Goal: Find specific page/section: Find specific page/section

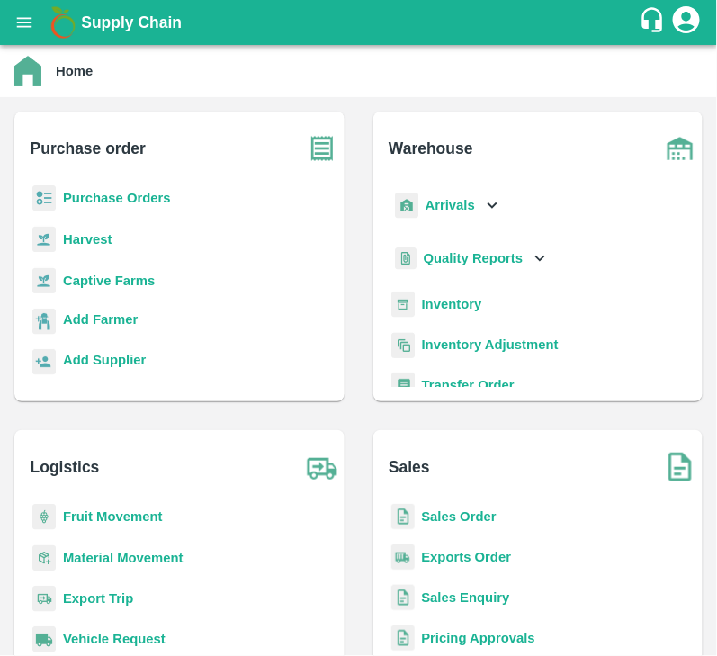
click at [112, 194] on b "Purchase Orders" at bounding box center [117, 198] width 108 height 14
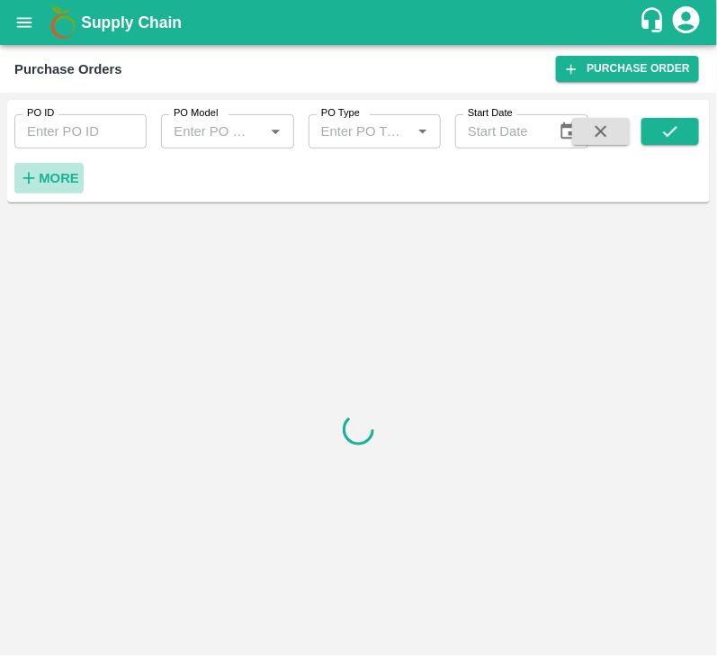
click at [55, 169] on h6 "More" at bounding box center [59, 177] width 40 height 23
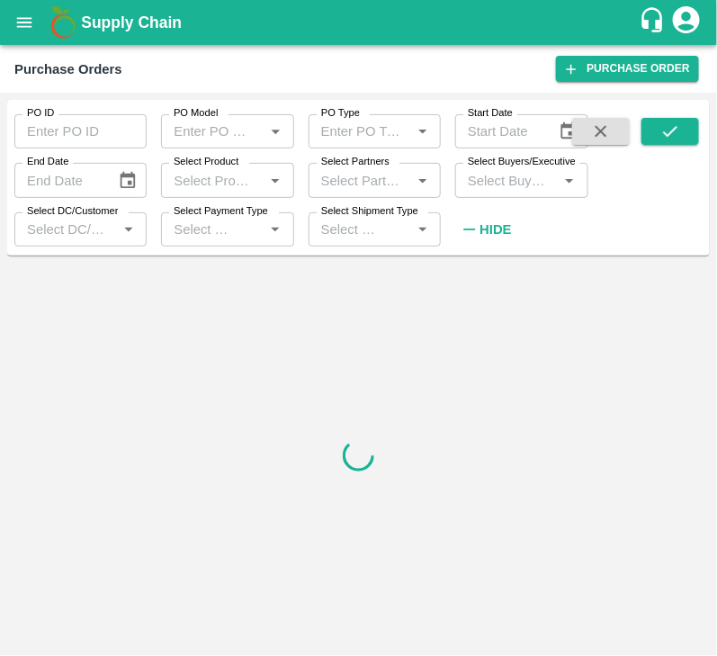
click at [518, 176] on input "Select Buyers/Executive" at bounding box center [507, 179] width 92 height 23
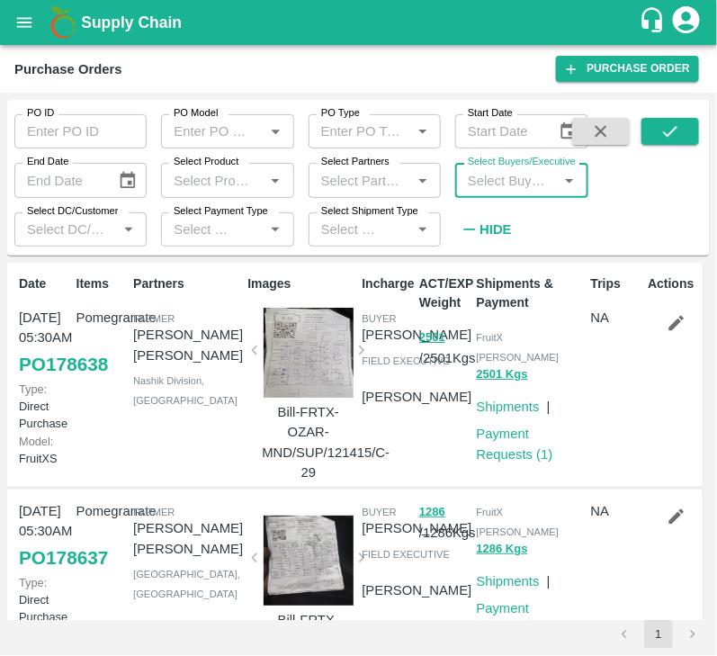
click at [522, 175] on input "Select Buyers/Executive" at bounding box center [507, 179] width 92 height 23
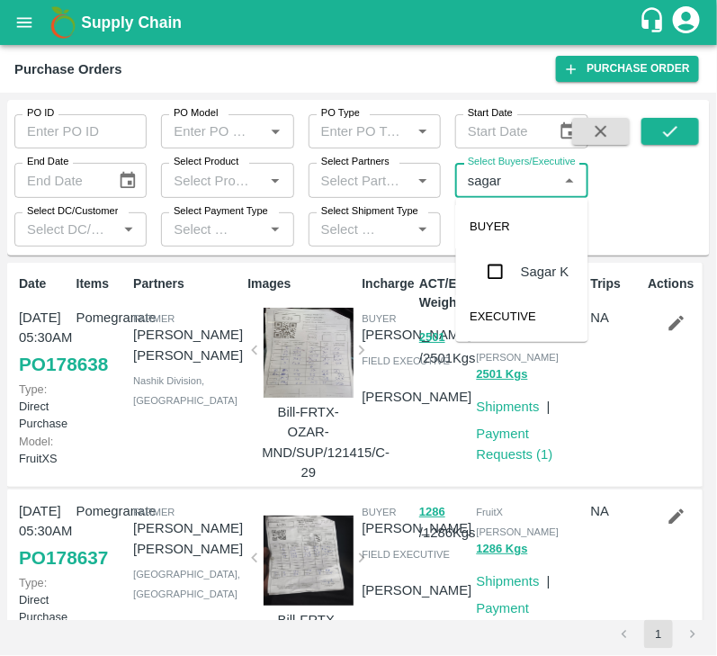
type input "sagar"
click at [495, 270] on input "checkbox" at bounding box center [496, 272] width 36 height 36
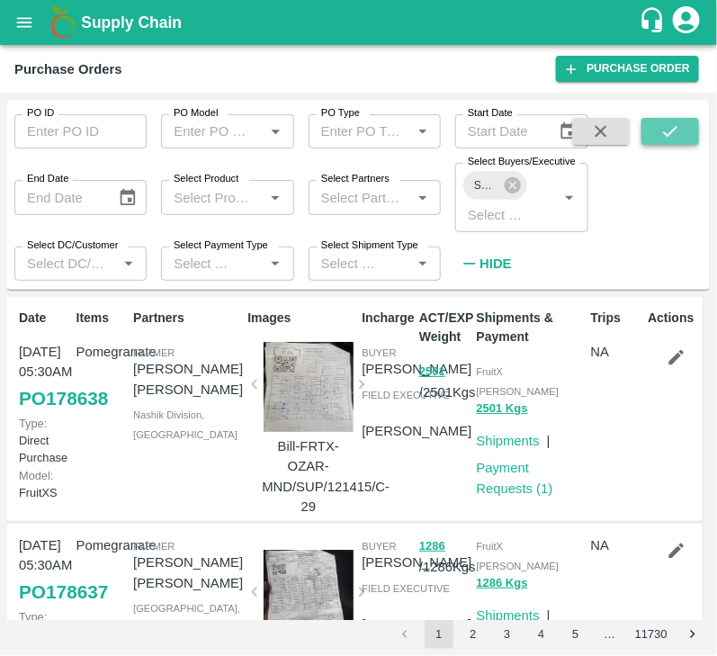
click at [663, 131] on icon "submit" at bounding box center [670, 131] width 20 height 20
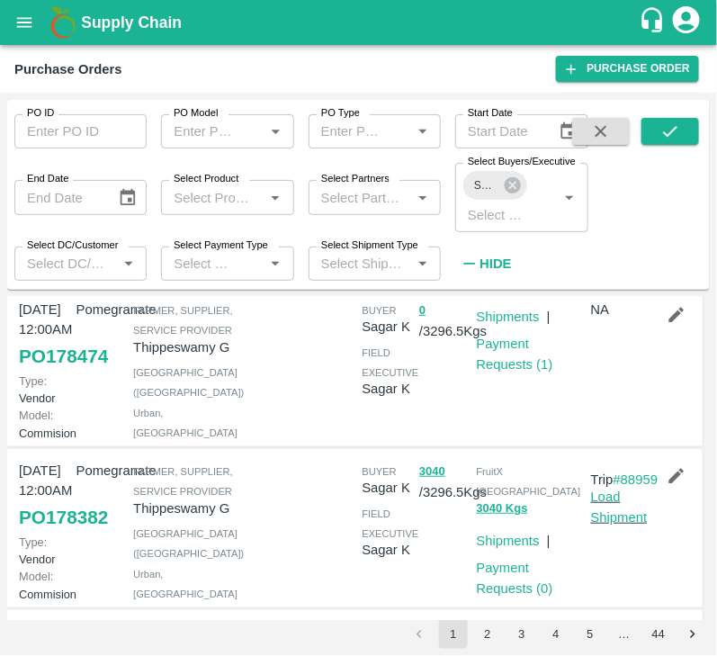
scroll to position [202, 0]
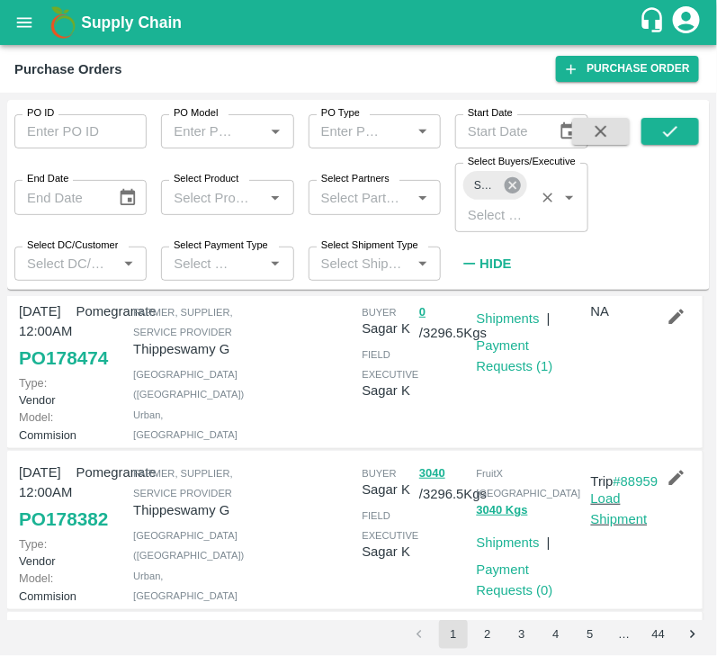
click at [519, 192] on icon at bounding box center [513, 185] width 20 height 20
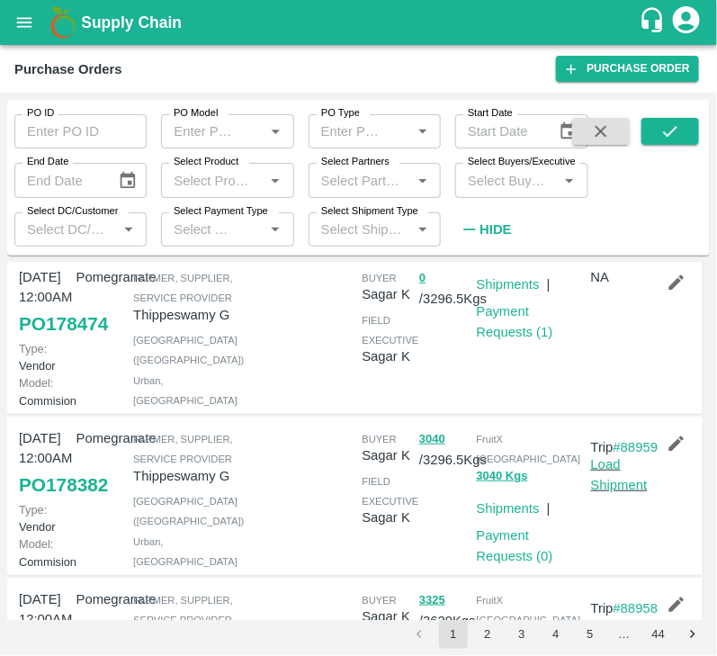
click at [510, 190] on input "Select Buyers/Executive" at bounding box center [507, 179] width 92 height 23
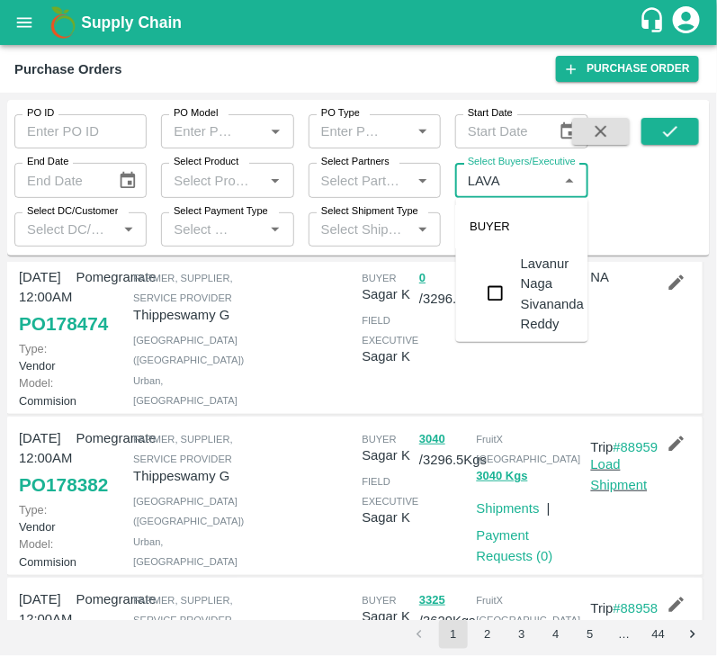
type input "[PERSON_NAME]"
click at [499, 295] on input "checkbox" at bounding box center [496, 293] width 36 height 36
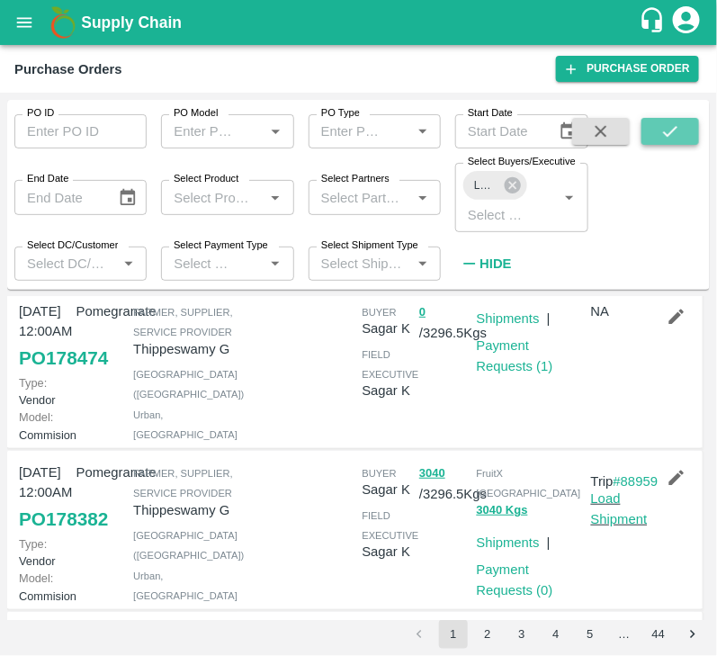
click at [685, 130] on button "submit" at bounding box center [670, 131] width 58 height 27
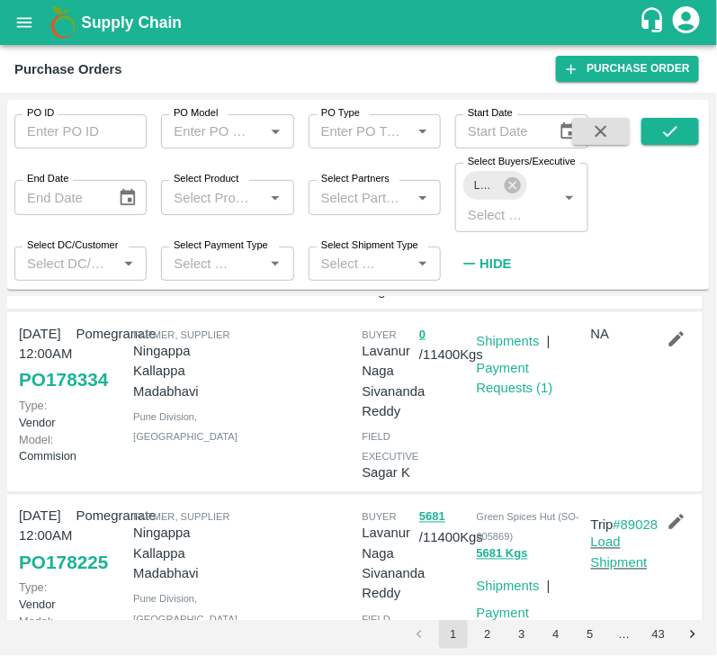
scroll to position [568, 0]
